Goal: Check status

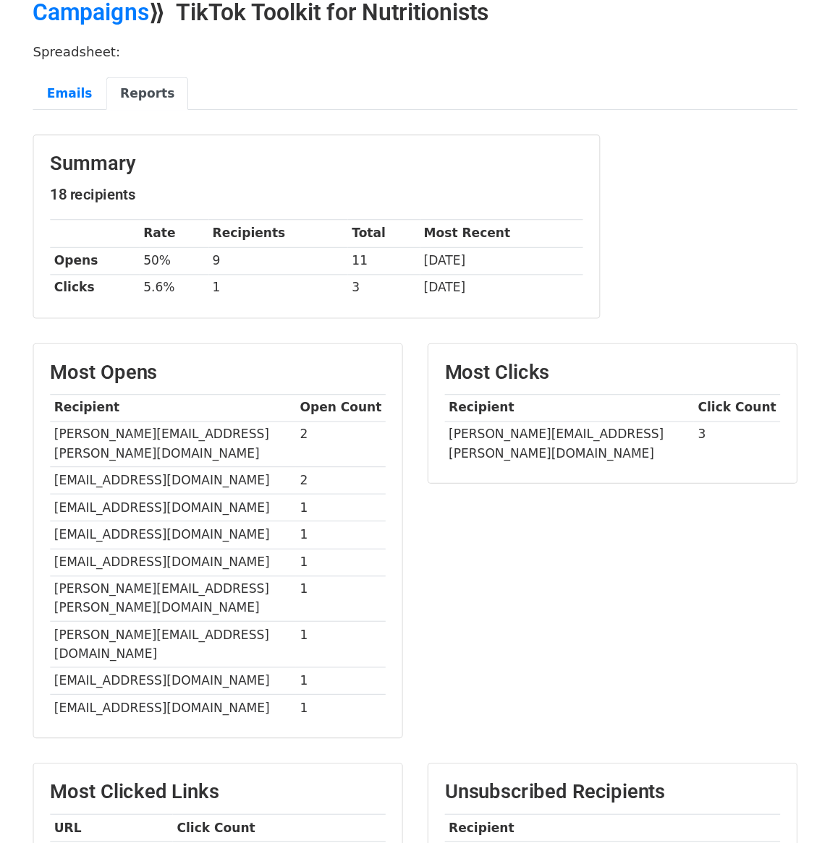
scroll to position [68, 0]
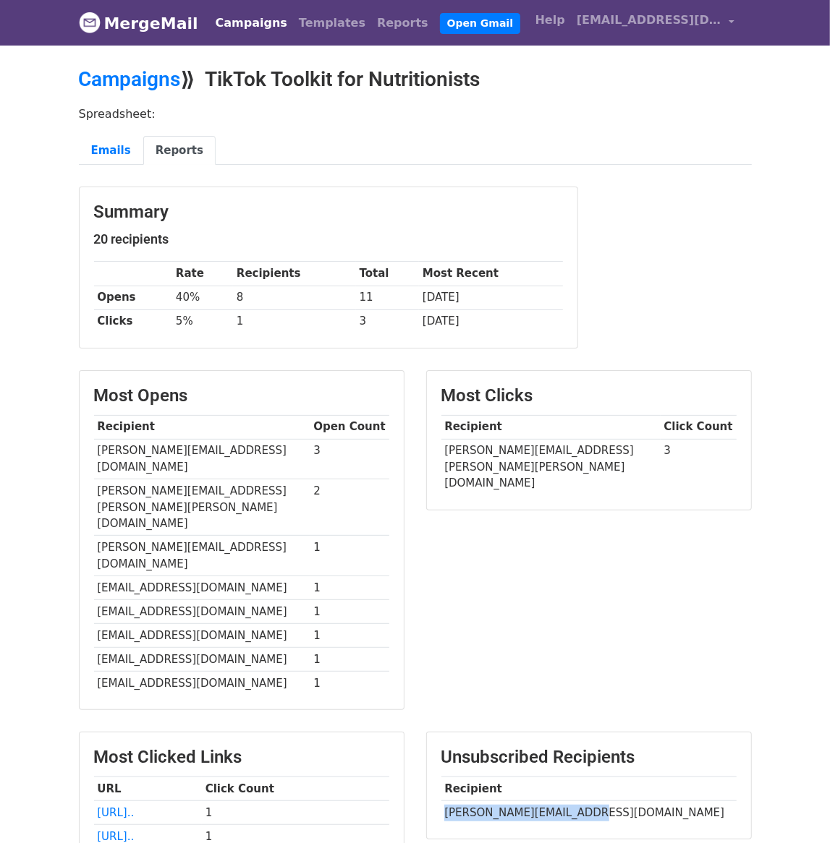
drag, startPoint x: 445, startPoint y: 744, endPoint x: 574, endPoint y: 746, distance: 128.8
click at [574, 801] on td "sylviemarjanowicz@gmail.com" at bounding box center [588, 813] width 295 height 24
copy td "sylviemarjanowicz@gmail."
